Goal: Transaction & Acquisition: Purchase product/service

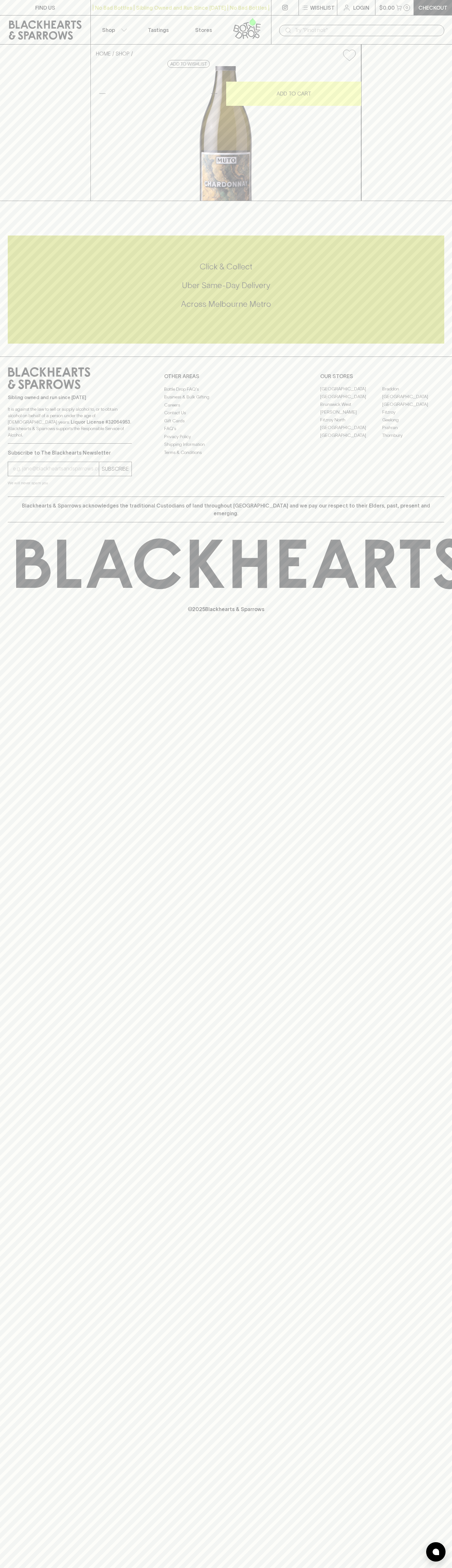
click at [94, 12] on div "| No Bad Bottles | Sibling Owned and Run Since 2006 | No Bad Bottles | Sibling …" at bounding box center [181, 8] width 181 height 16
click at [437, 1567] on html "FIND US | No Bad Bottles | Sibling Owned and Run Since 2006 | No Bad Bottles | …" at bounding box center [226, 784] width 452 height 1568
click at [387, 1567] on html "FIND US | No Bad Bottles | Sibling Owned and Run Since 2006 | No Bad Bottles | …" at bounding box center [226, 784] width 452 height 1568
click at [12, 329] on div "FIND US | No Bad Bottles | Sibling Owned and Run Since 2006 | No Bad Bottles | …" at bounding box center [226, 784] width 452 height 1568
